Goal: Task Accomplishment & Management: Manage account settings

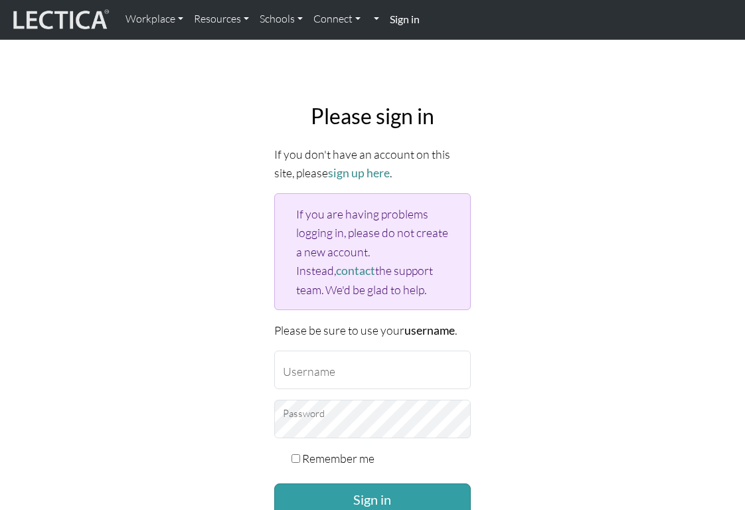
scroll to position [50, 0]
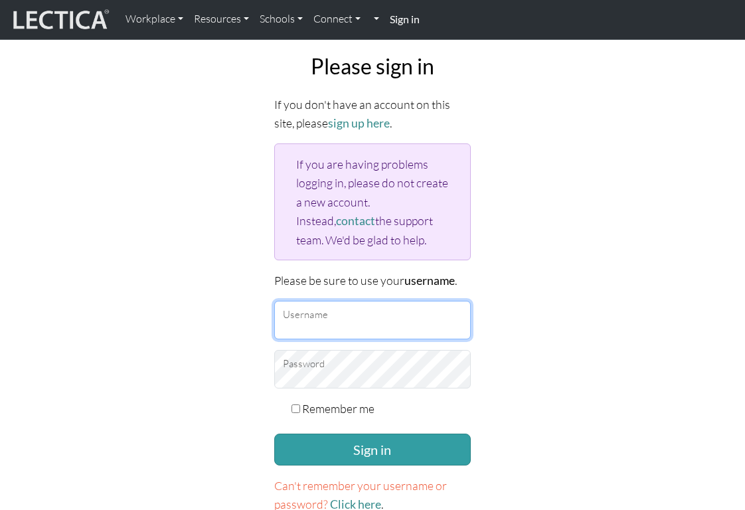
type input "[EMAIL_ADDRESS][DOMAIN_NAME]"
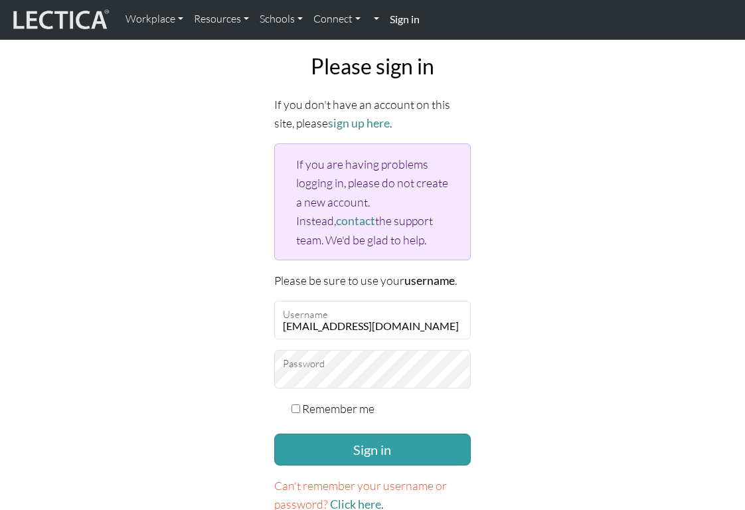
click at [319, 407] on label "Remember me" at bounding box center [338, 408] width 72 height 19
click at [300, 407] on input "Remember me" at bounding box center [296, 409] width 9 height 9
checkbox input "true"
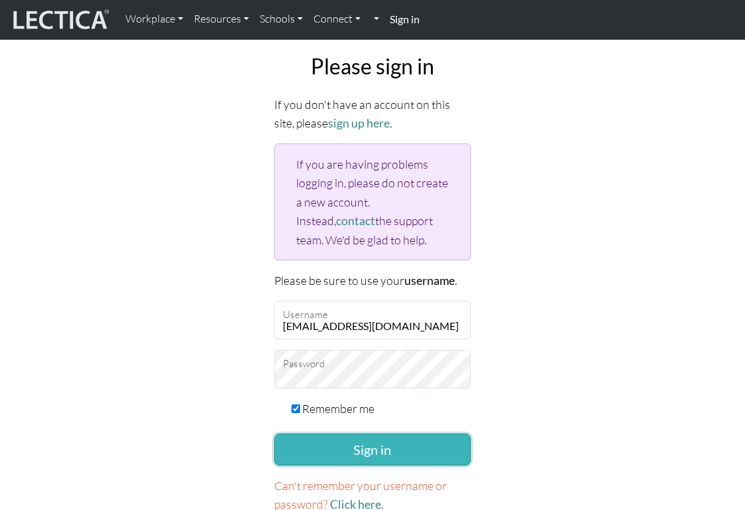
click at [319, 443] on button "Sign in" at bounding box center [372, 450] width 197 height 32
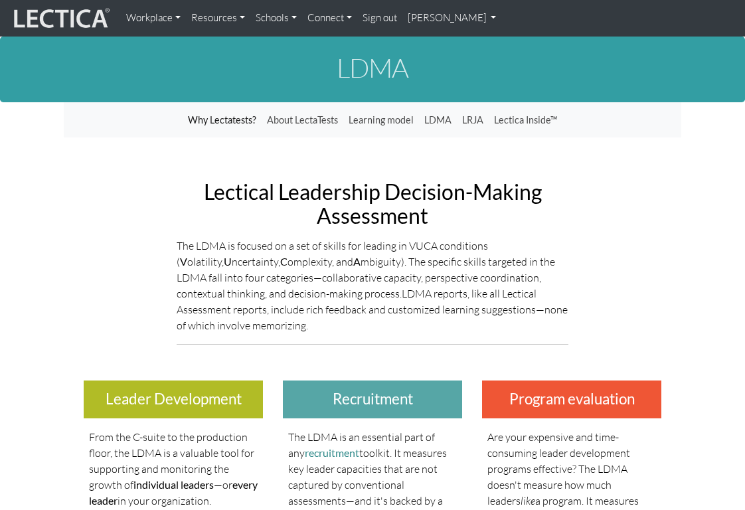
click at [442, 27] on link "[PERSON_NAME]" at bounding box center [453, 18] width 100 height 26
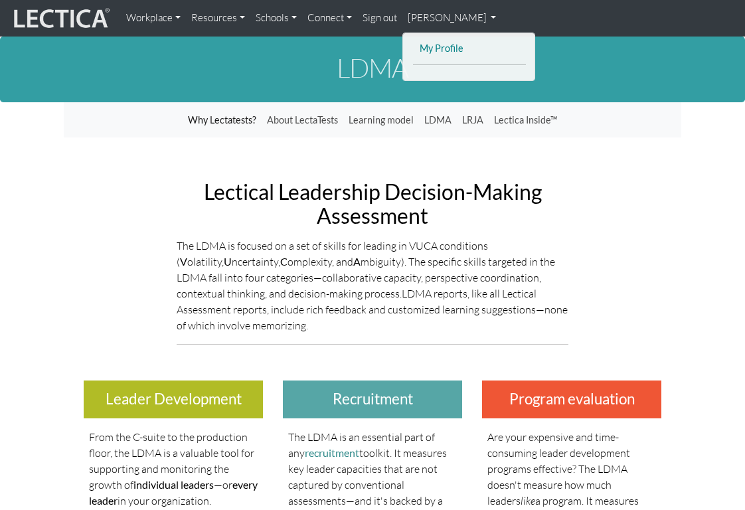
click at [443, 42] on link "My Profile" at bounding box center [469, 49] width 106 height 17
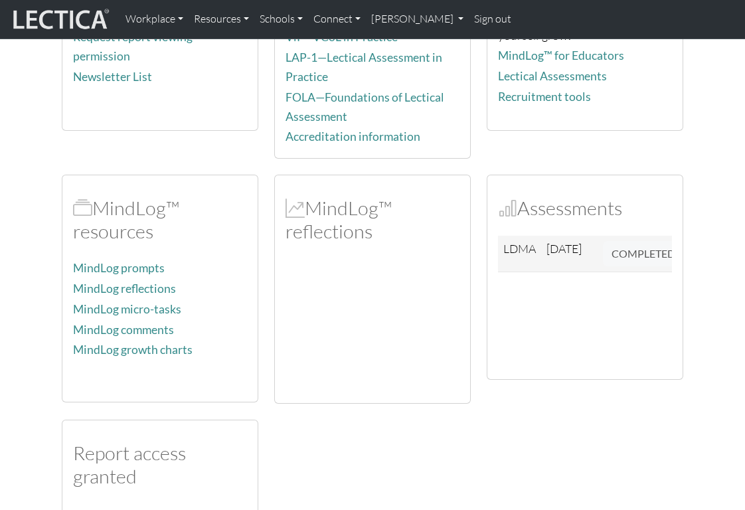
scroll to position [242, 0]
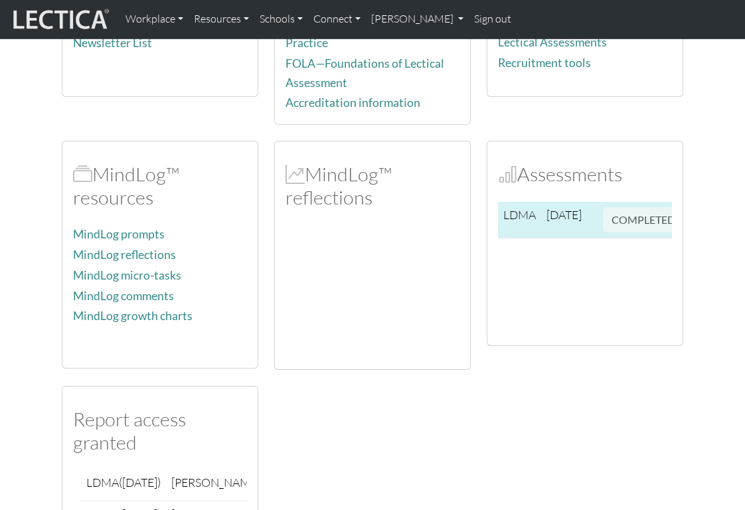
click at [620, 225] on td "COMPLETED" at bounding box center [644, 220] width 92 height 37
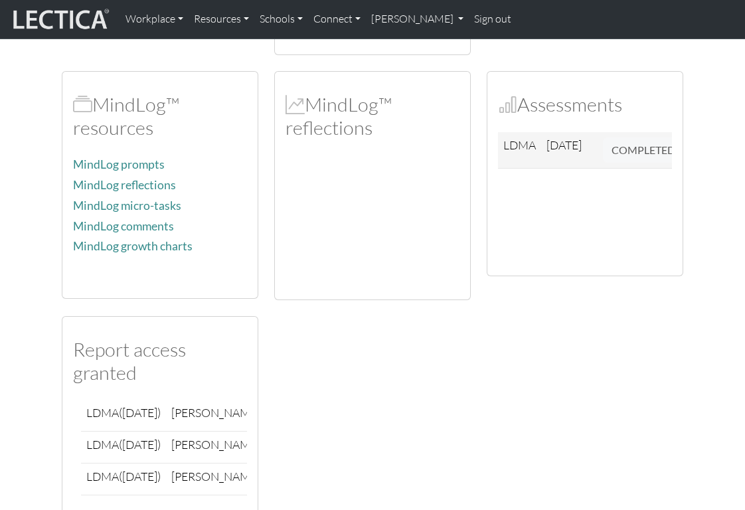
scroll to position [433, 0]
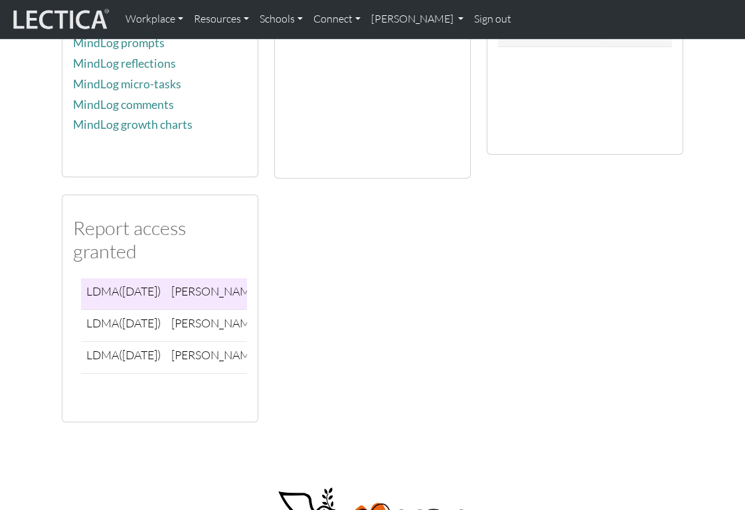
click at [122, 286] on td "LDMA ([DATE])" at bounding box center [123, 294] width 85 height 32
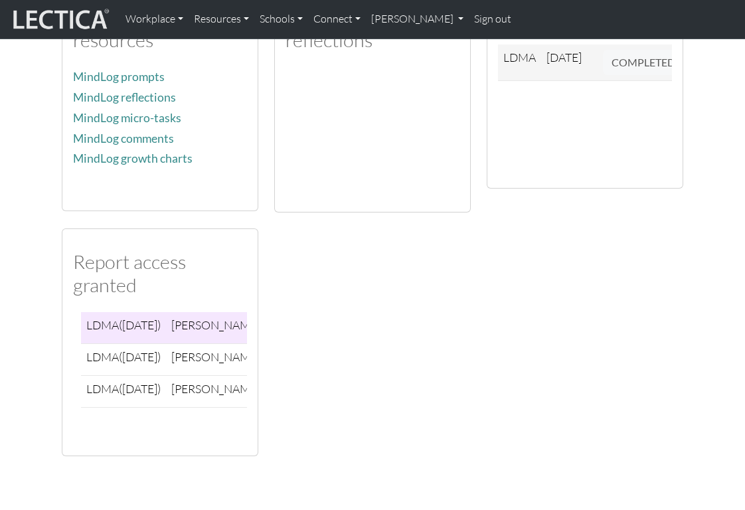
scroll to position [567, 0]
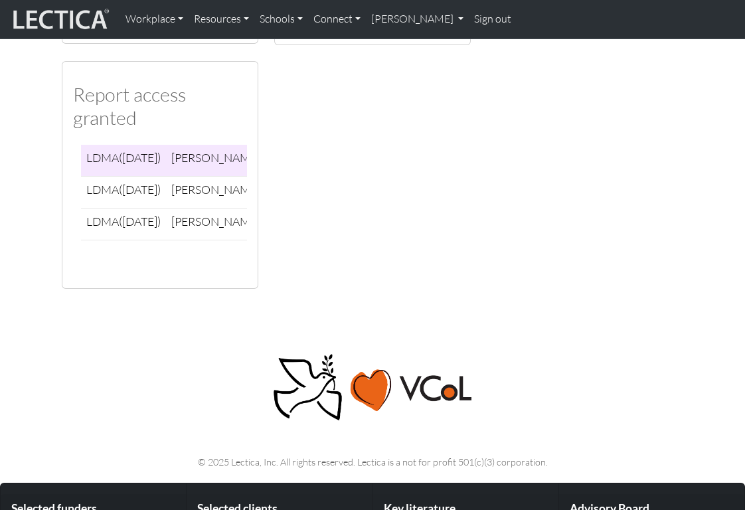
click at [271, 155] on button "REVOKE" at bounding box center [295, 160] width 49 height 21
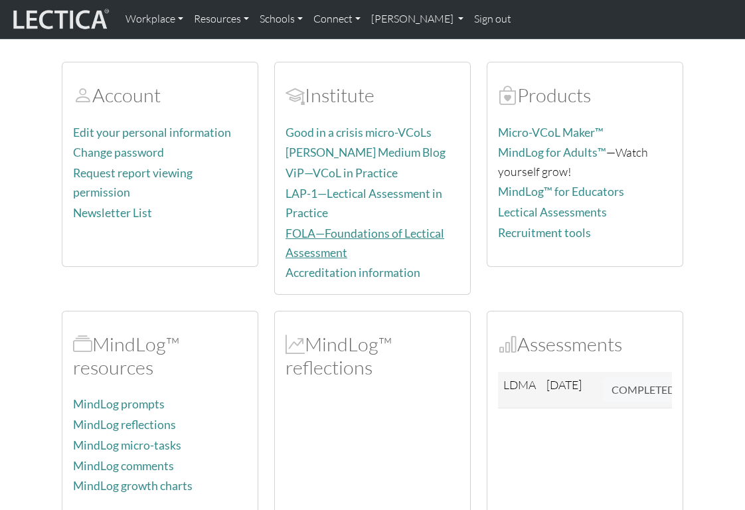
scroll to position [206, 0]
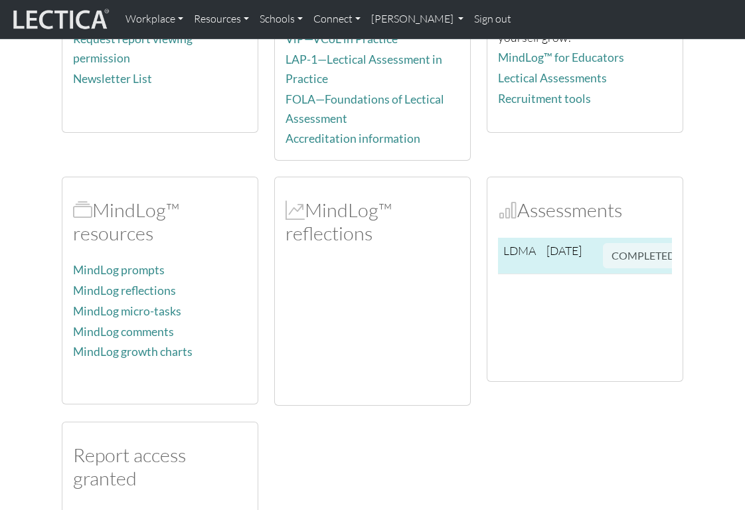
click at [609, 257] on td "COMPLETED" at bounding box center [644, 256] width 92 height 37
click at [571, 250] on span "[DATE]" at bounding box center [564, 250] width 35 height 15
click at [632, 252] on span "COMPLETED" at bounding box center [643, 253] width 81 height 15
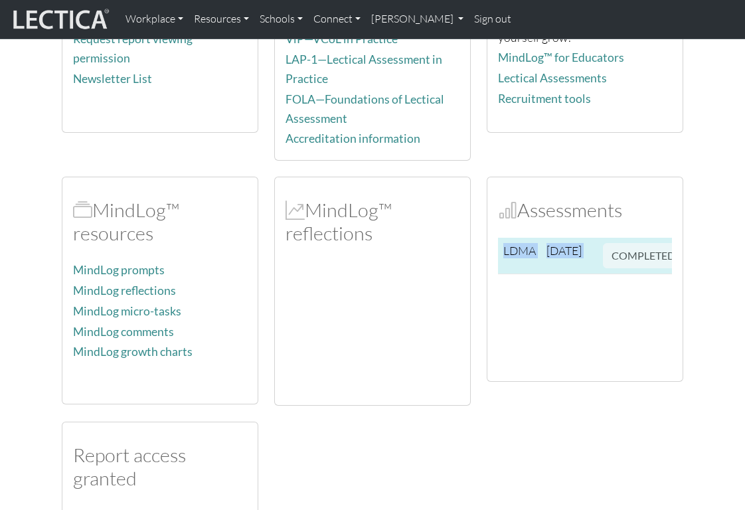
click at [632, 252] on span "COMPLETED" at bounding box center [643, 253] width 81 height 15
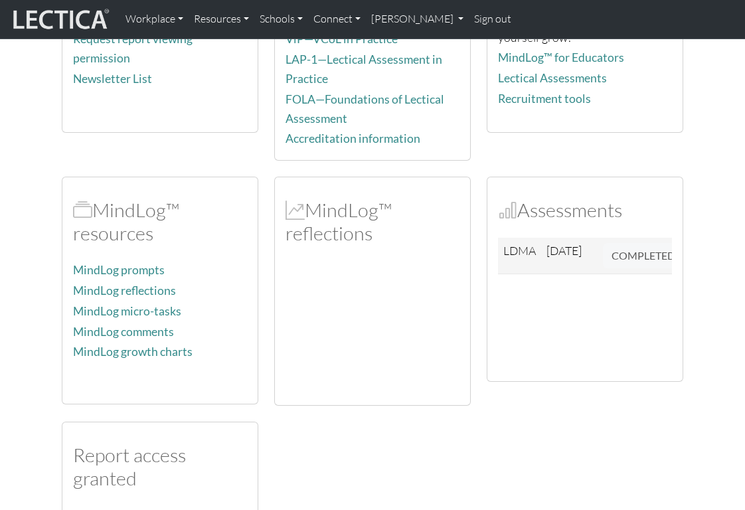
click at [581, 202] on h2 "Assessments" at bounding box center [585, 210] width 174 height 23
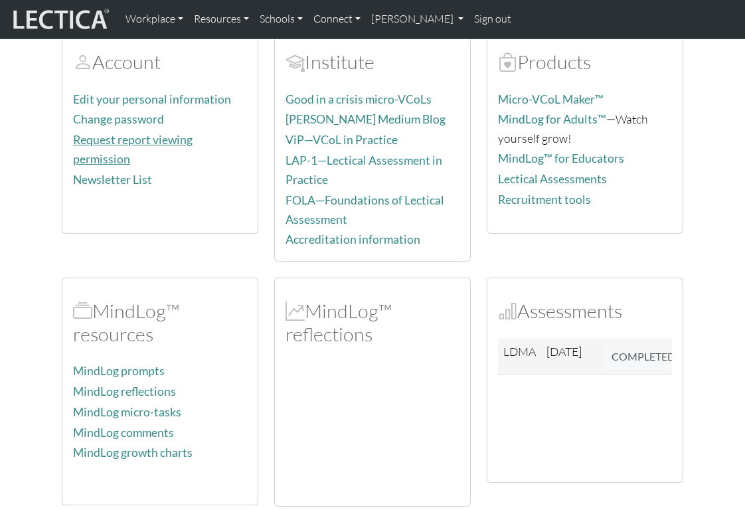
scroll to position [0, 0]
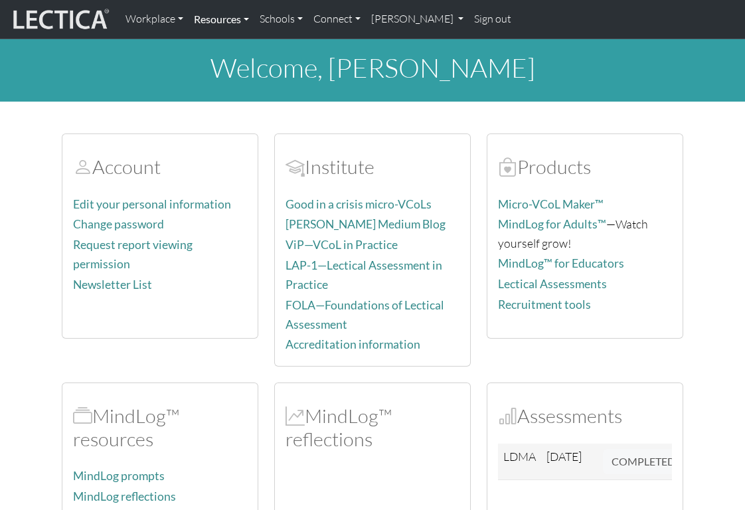
click at [223, 19] on link "Resources" at bounding box center [222, 19] width 66 height 28
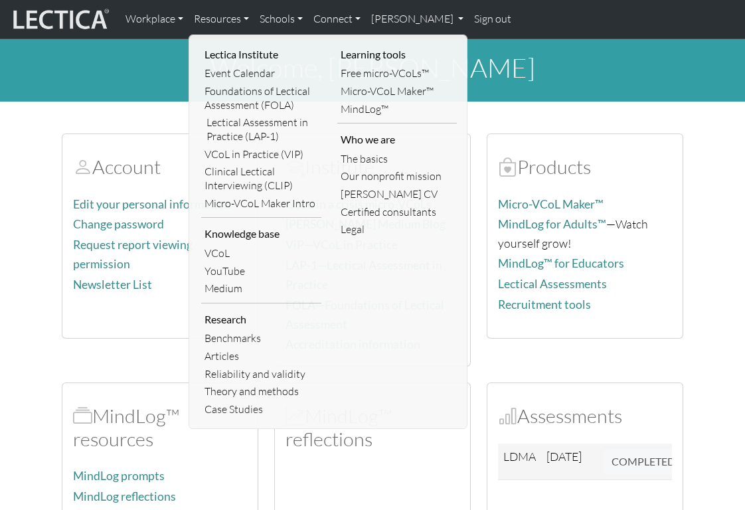
click at [126, 97] on div "welcome, Ayaka Fujita" at bounding box center [372, 70] width 745 height 62
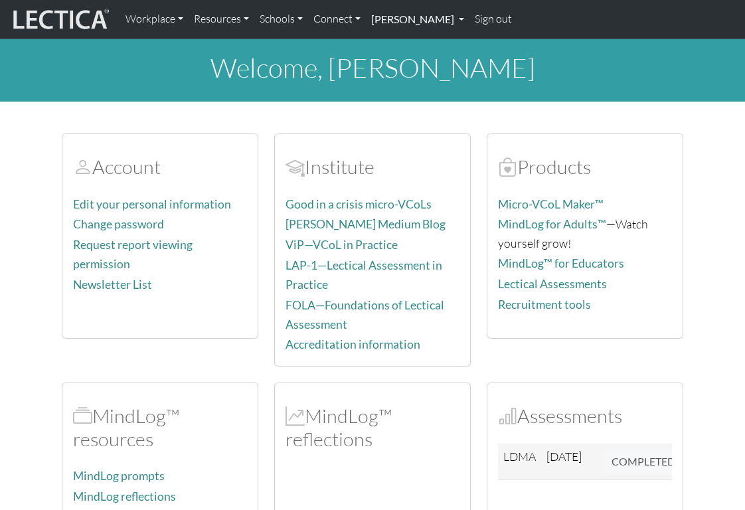
click at [417, 21] on link "Ayaka Fujita" at bounding box center [418, 19] width 104 height 28
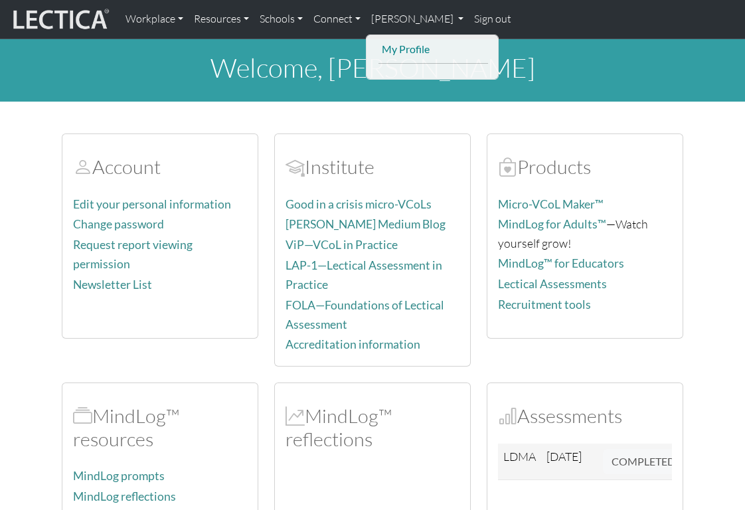
click at [417, 51] on link "My Profile" at bounding box center [434, 50] width 110 height 18
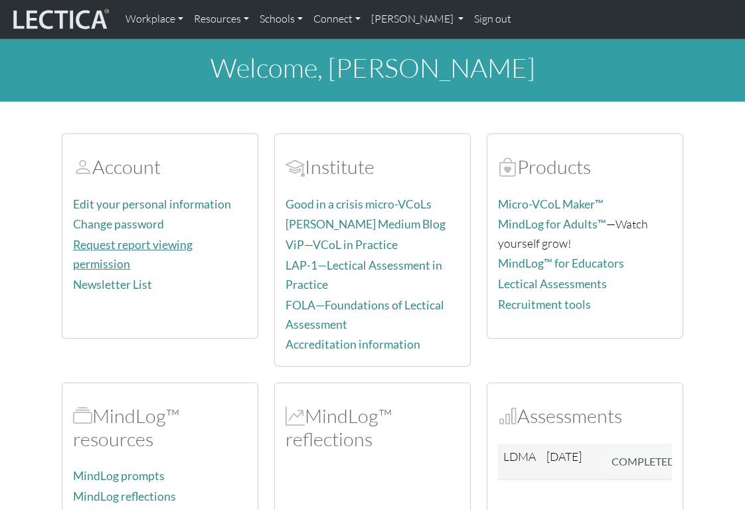
click at [181, 245] on link "Request report viewing permission" at bounding box center [133, 254] width 120 height 33
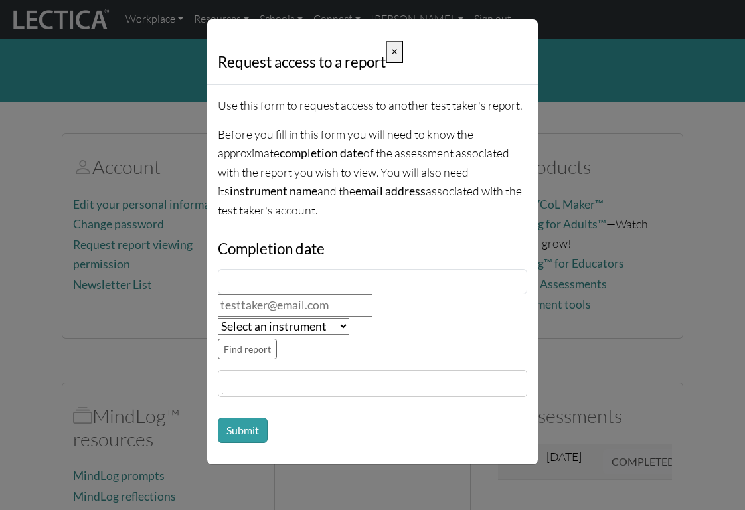
click at [587, 94] on div "Request access to a report × Use this form to request access to another test ta…" at bounding box center [372, 255] width 745 height 510
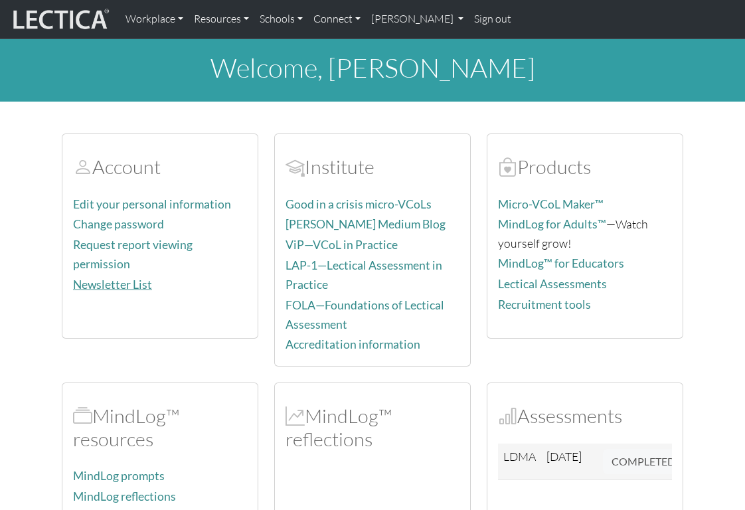
click at [92, 278] on link "Newsletter List" at bounding box center [112, 285] width 79 height 14
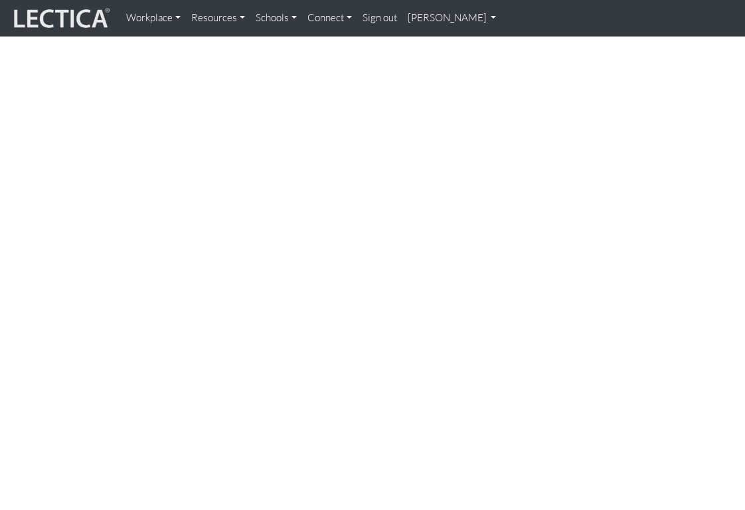
scroll to position [396, 0]
